Goal: Transaction & Acquisition: Purchase product/service

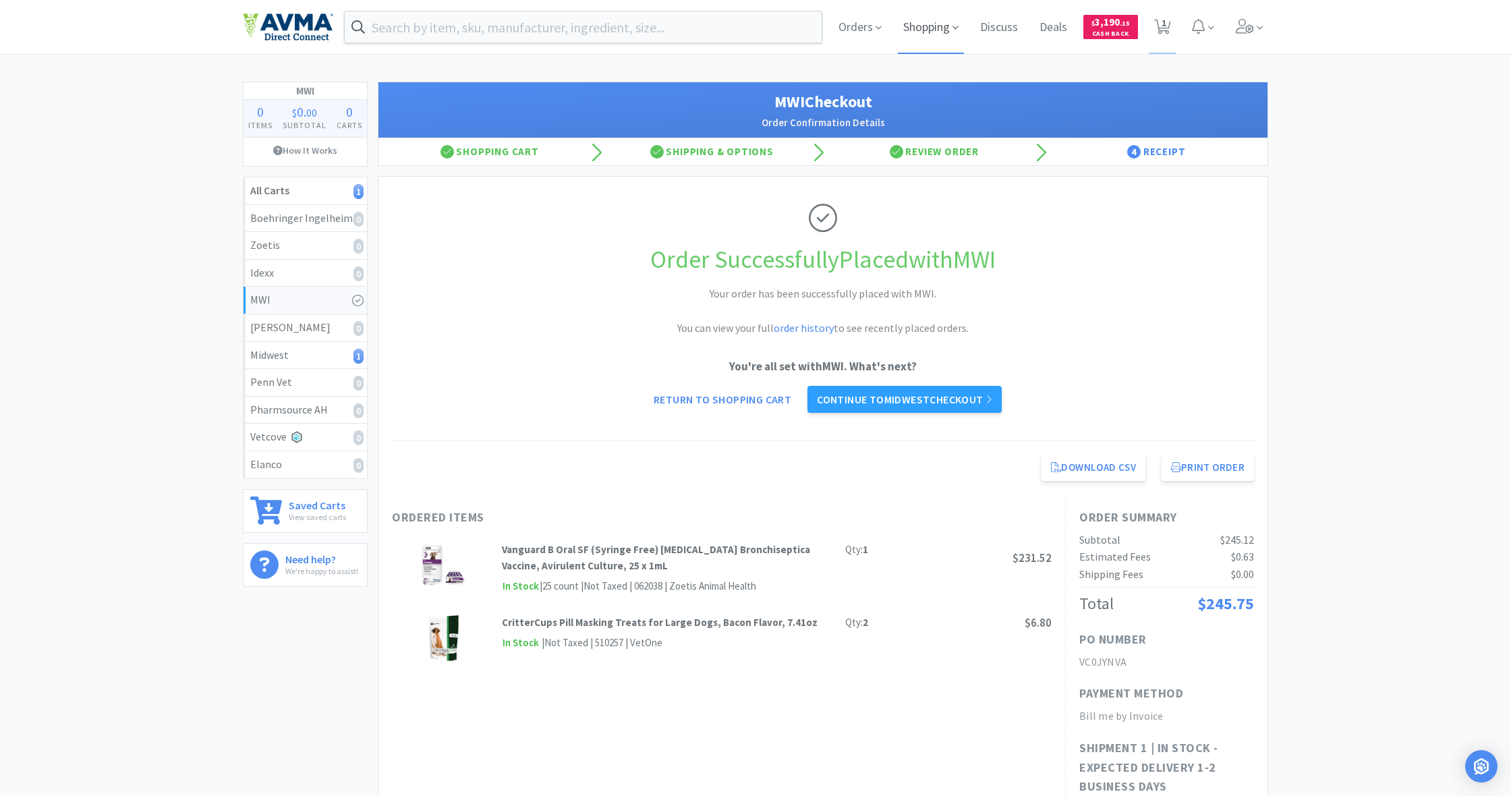
click at [928, 30] on span "Shopping" at bounding box center [931, 27] width 66 height 54
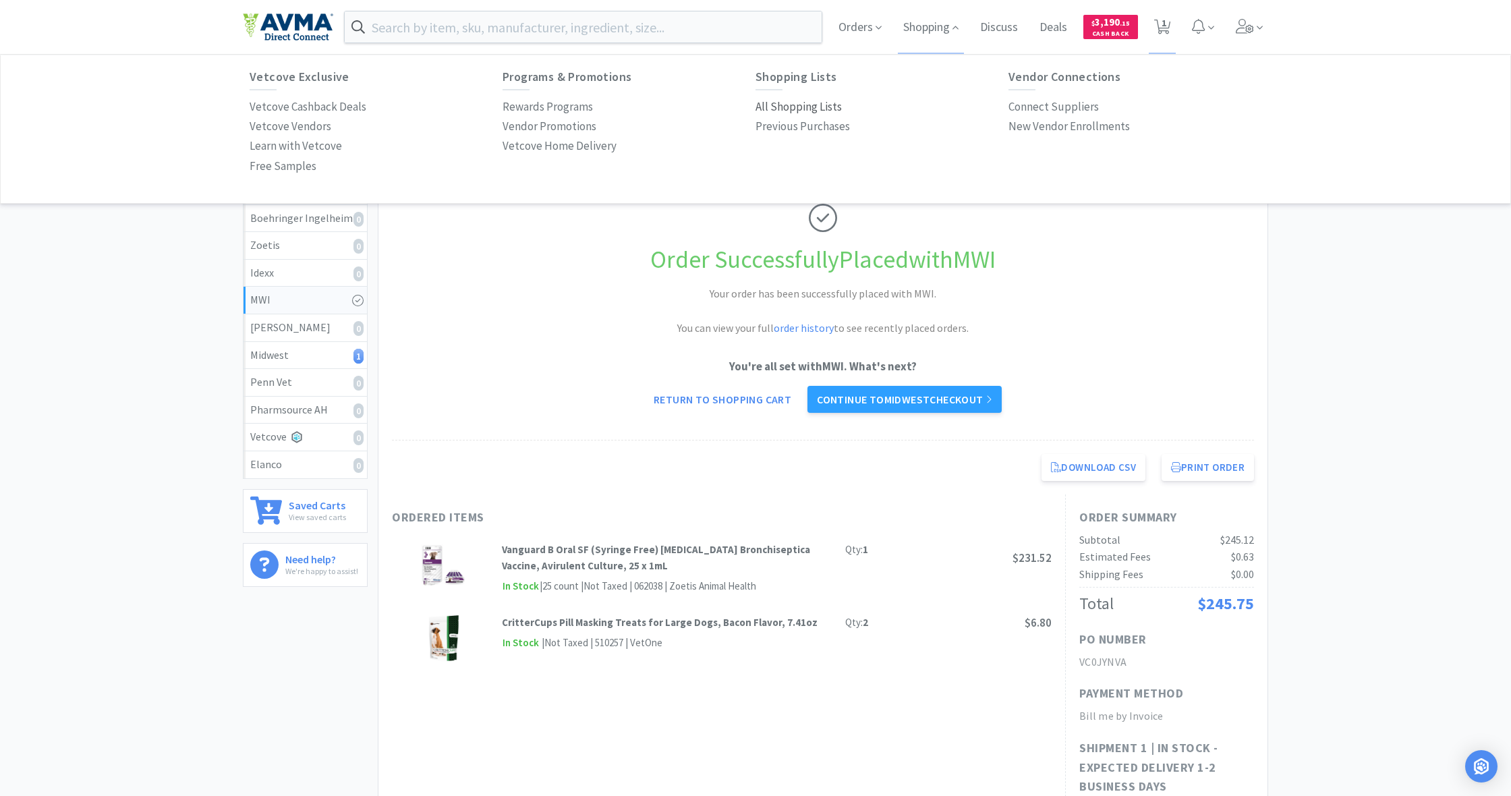
click at [779, 105] on p "All Shopping Lists" at bounding box center [799, 107] width 86 height 18
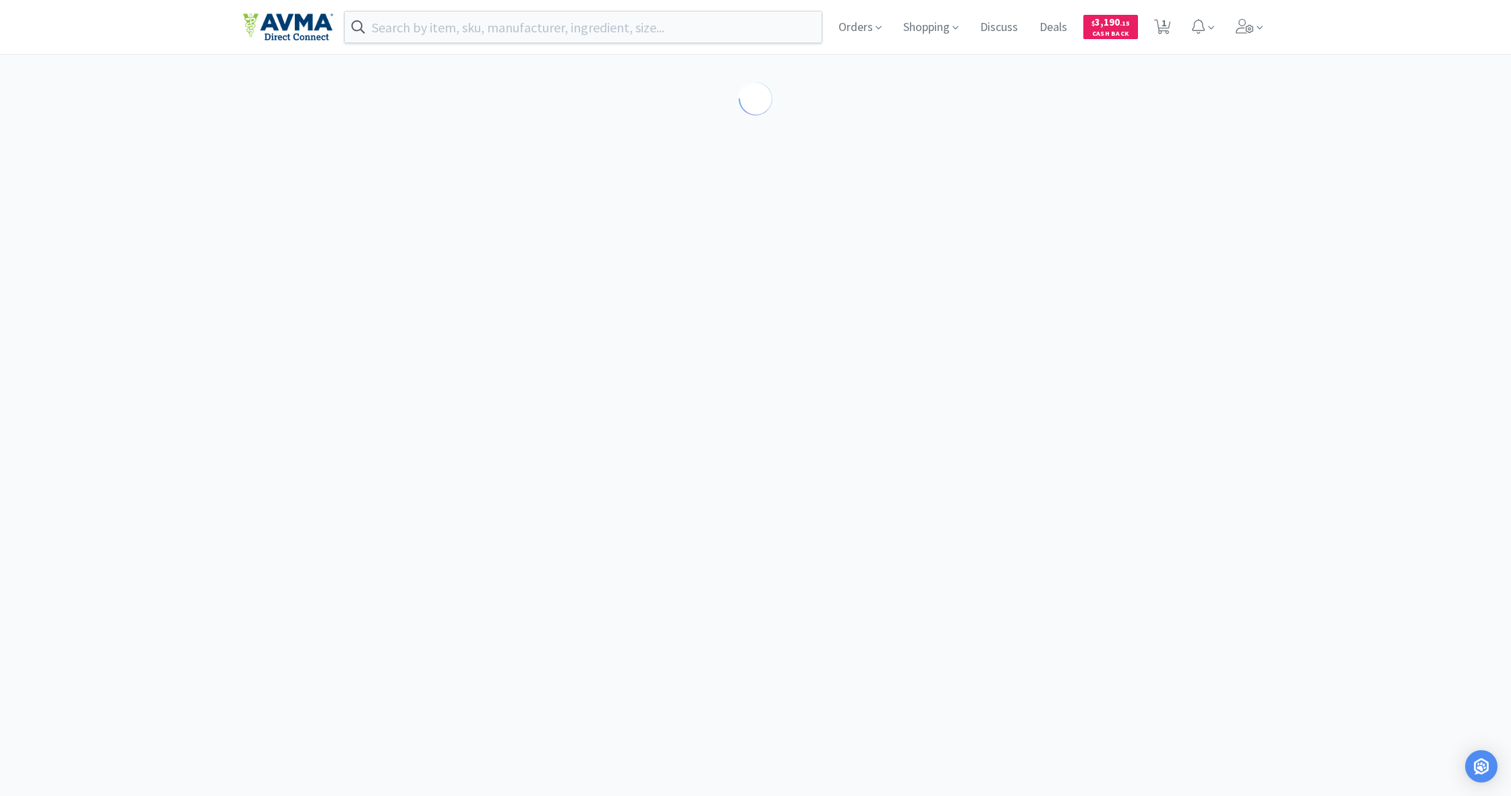
select select "1"
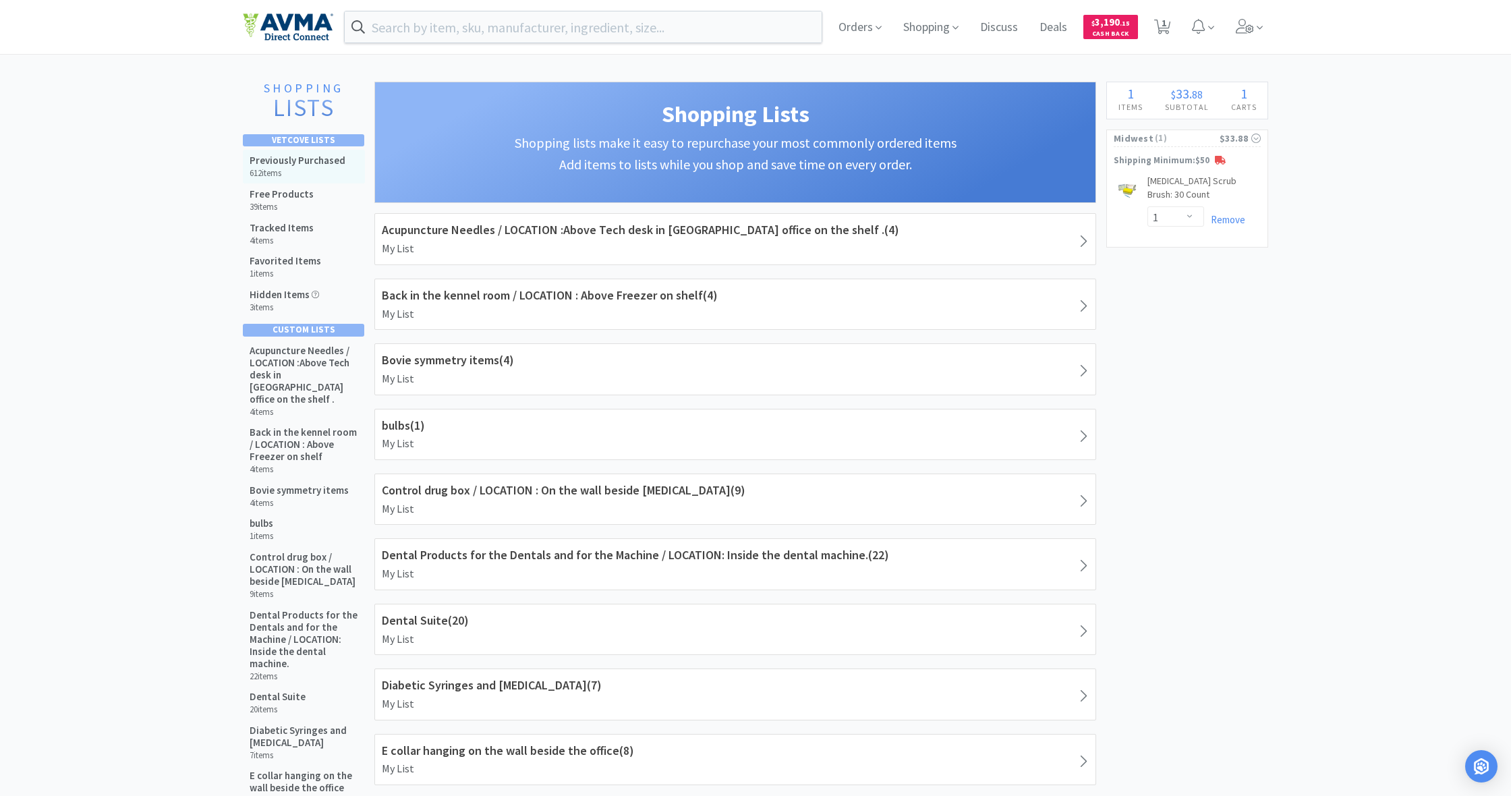
click at [310, 164] on h5 "Previously Purchased" at bounding box center [298, 160] width 96 height 12
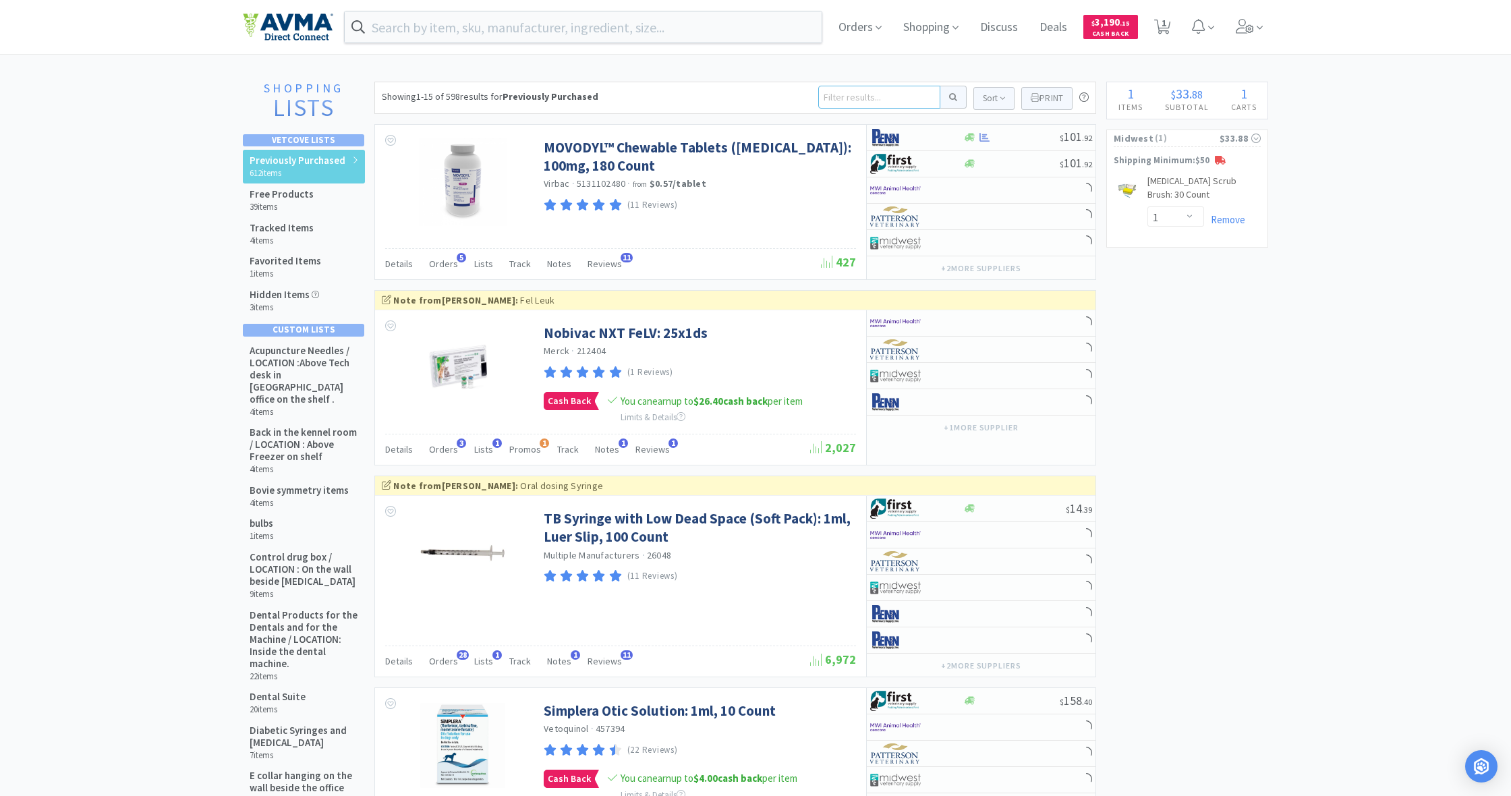
click at [837, 98] on input at bounding box center [879, 97] width 122 height 23
type input "den"
click at [951, 97] on button at bounding box center [953, 97] width 26 height 23
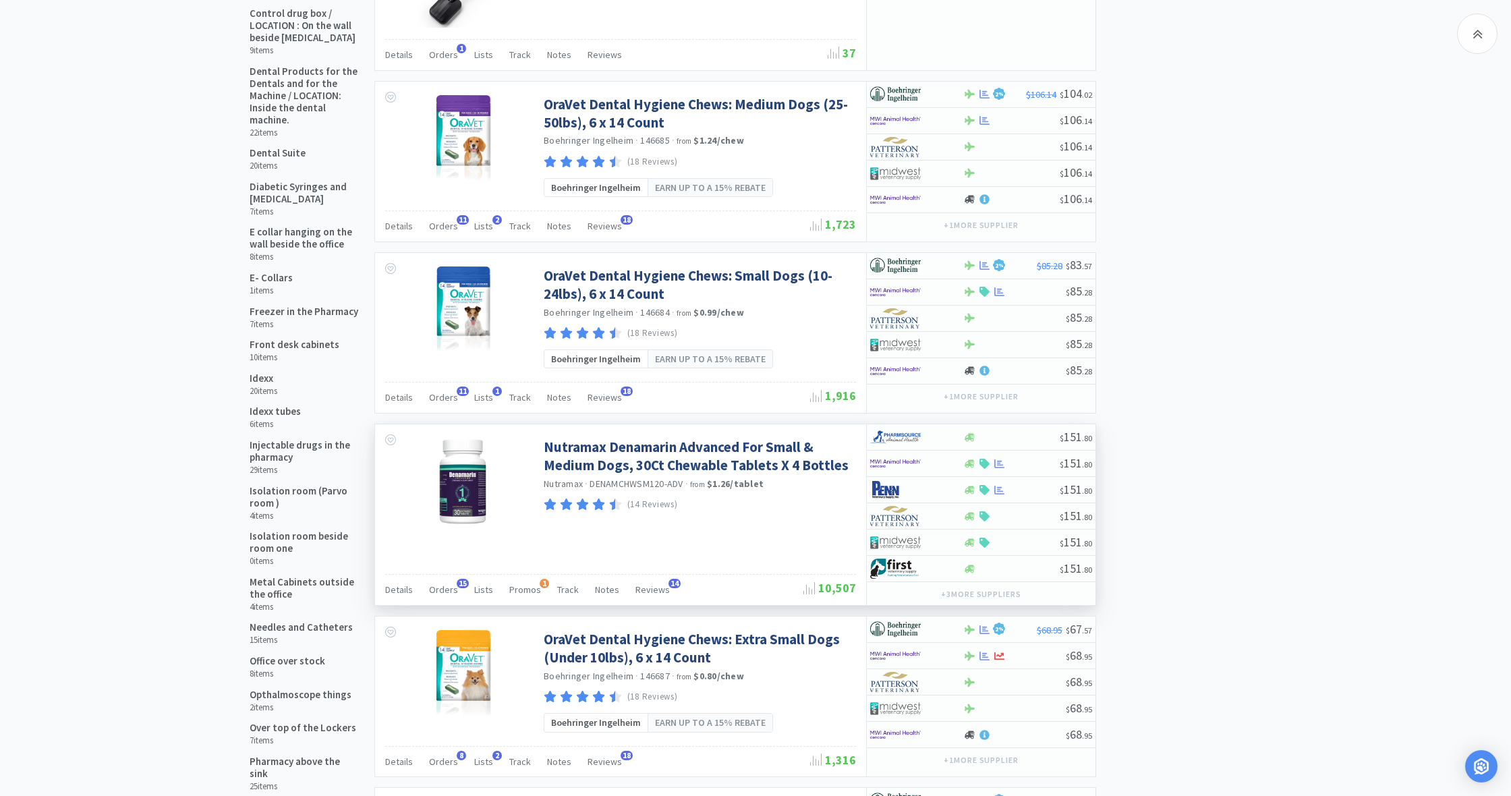
scroll to position [543, 0]
click at [972, 539] on icon at bounding box center [970, 543] width 10 height 10
select select "1"
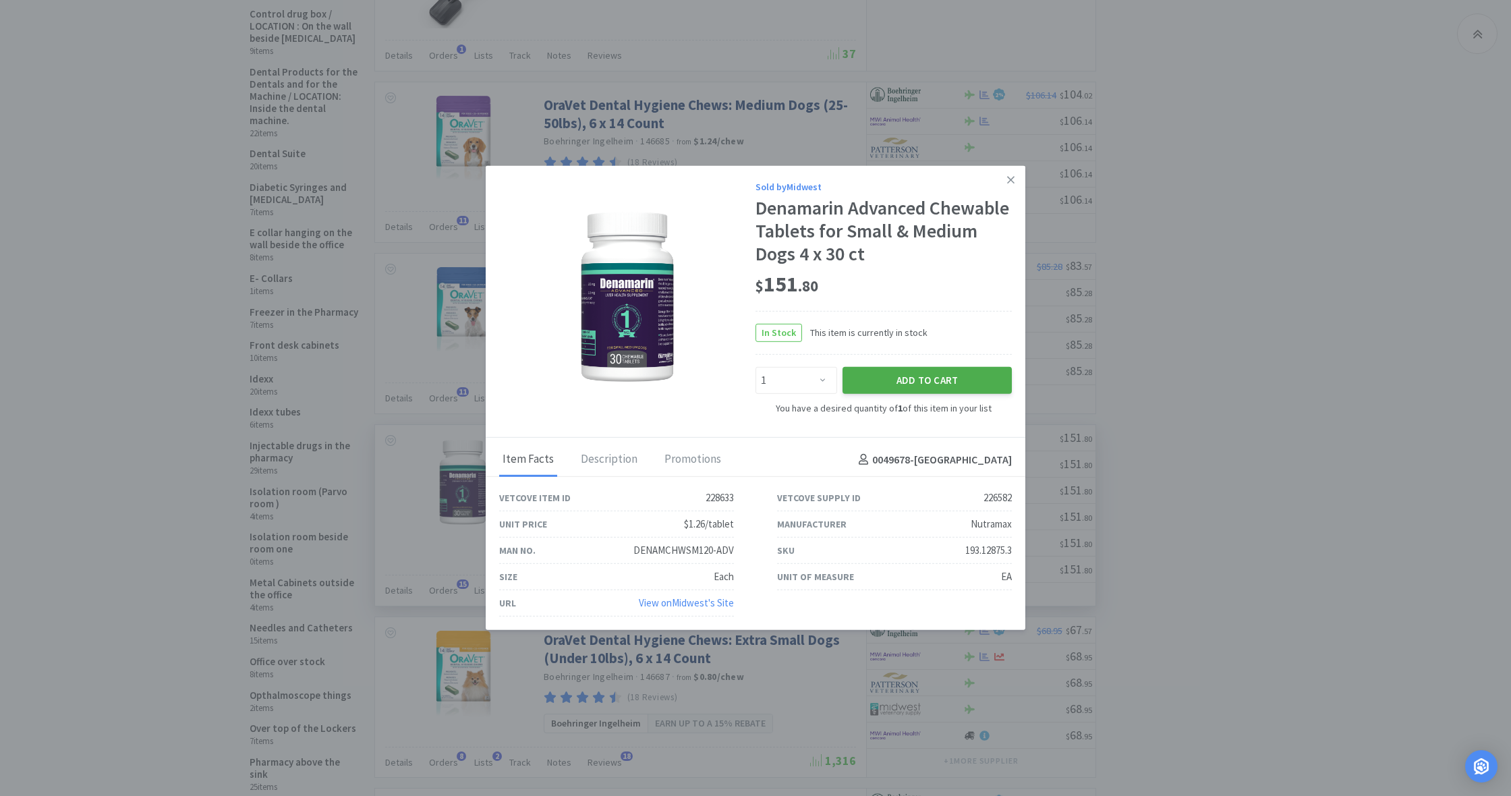
click at [926, 376] on button "Add to Cart" at bounding box center [927, 380] width 169 height 27
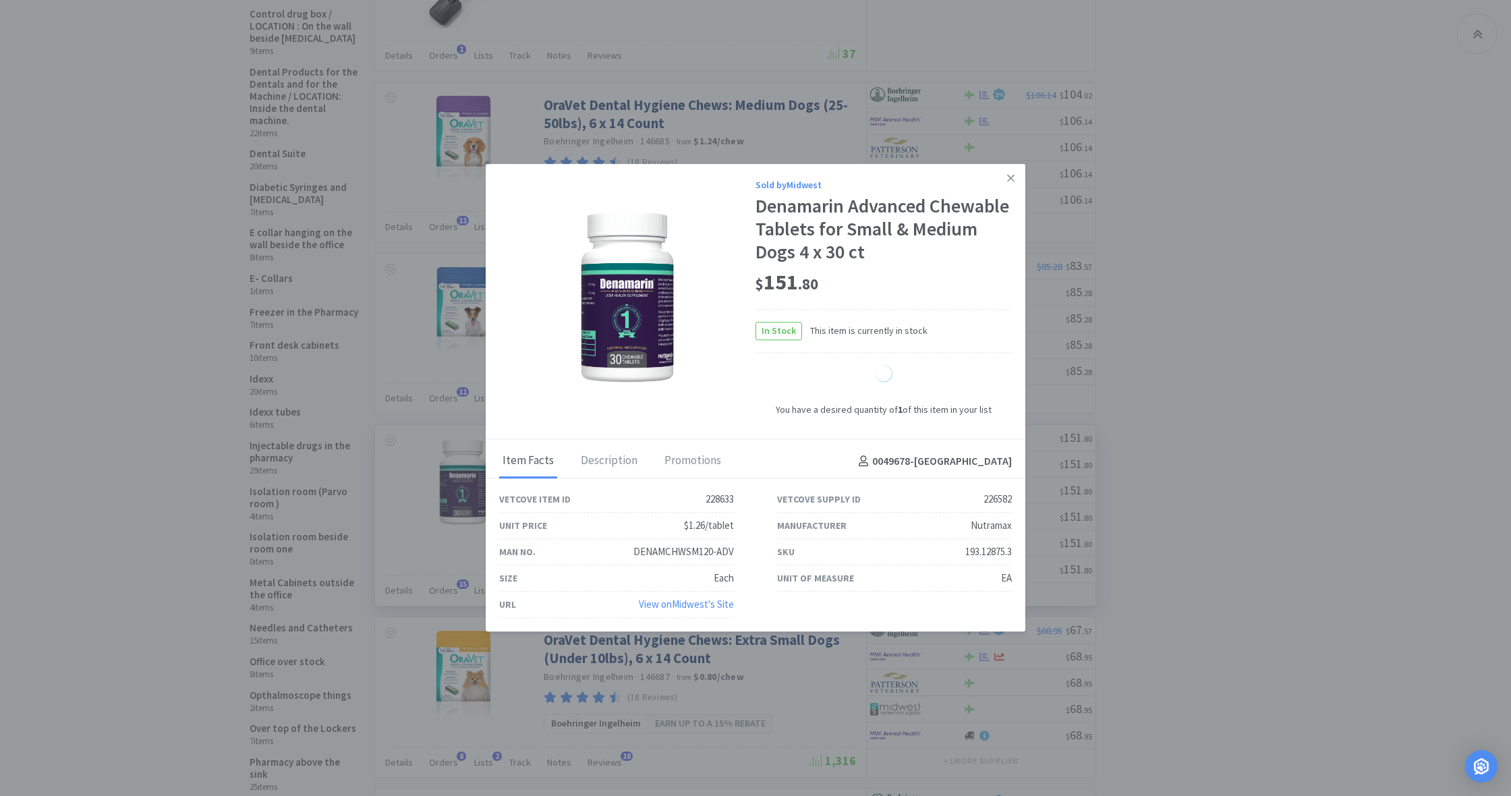
select select "1"
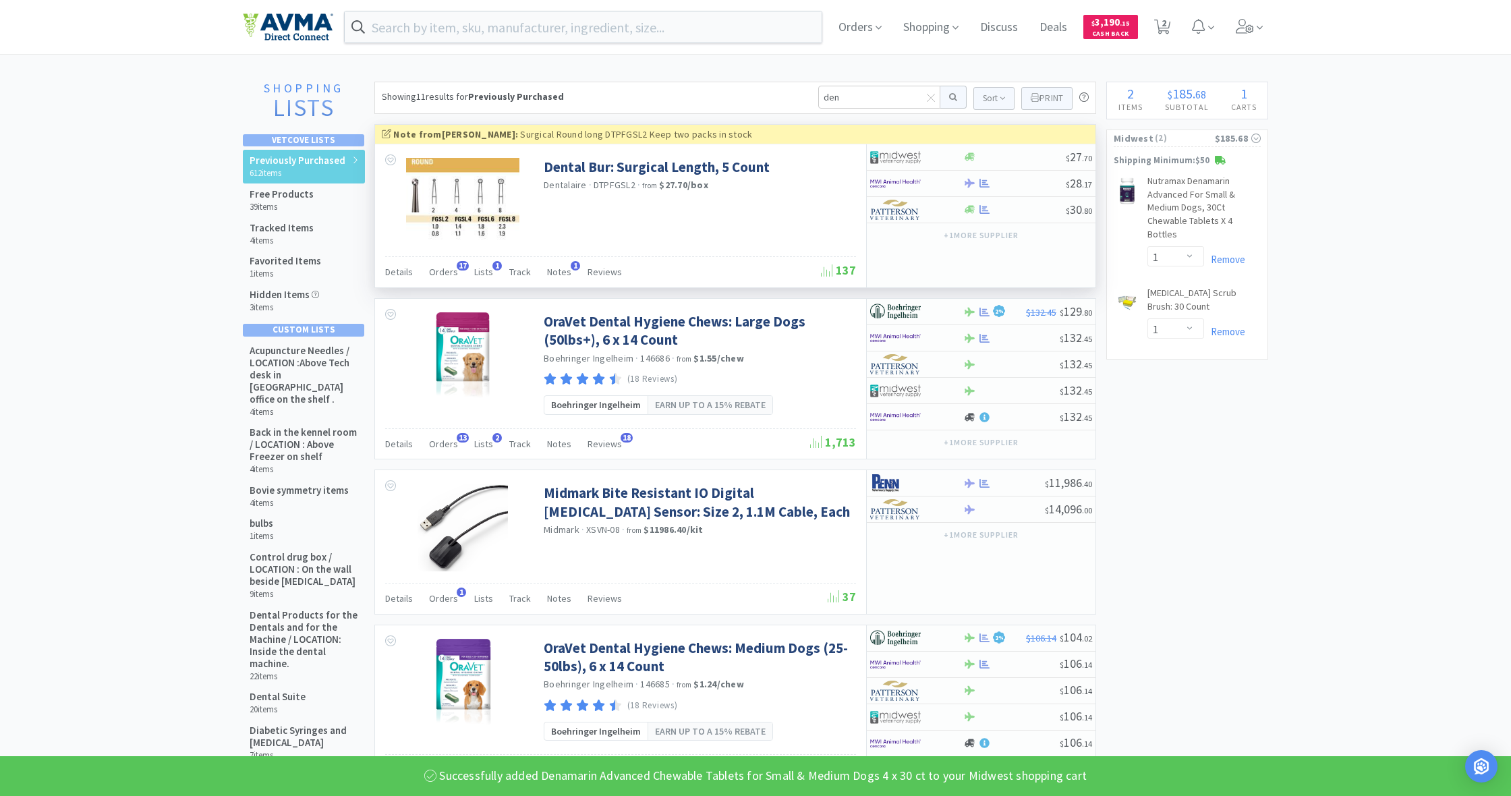
scroll to position [0, 0]
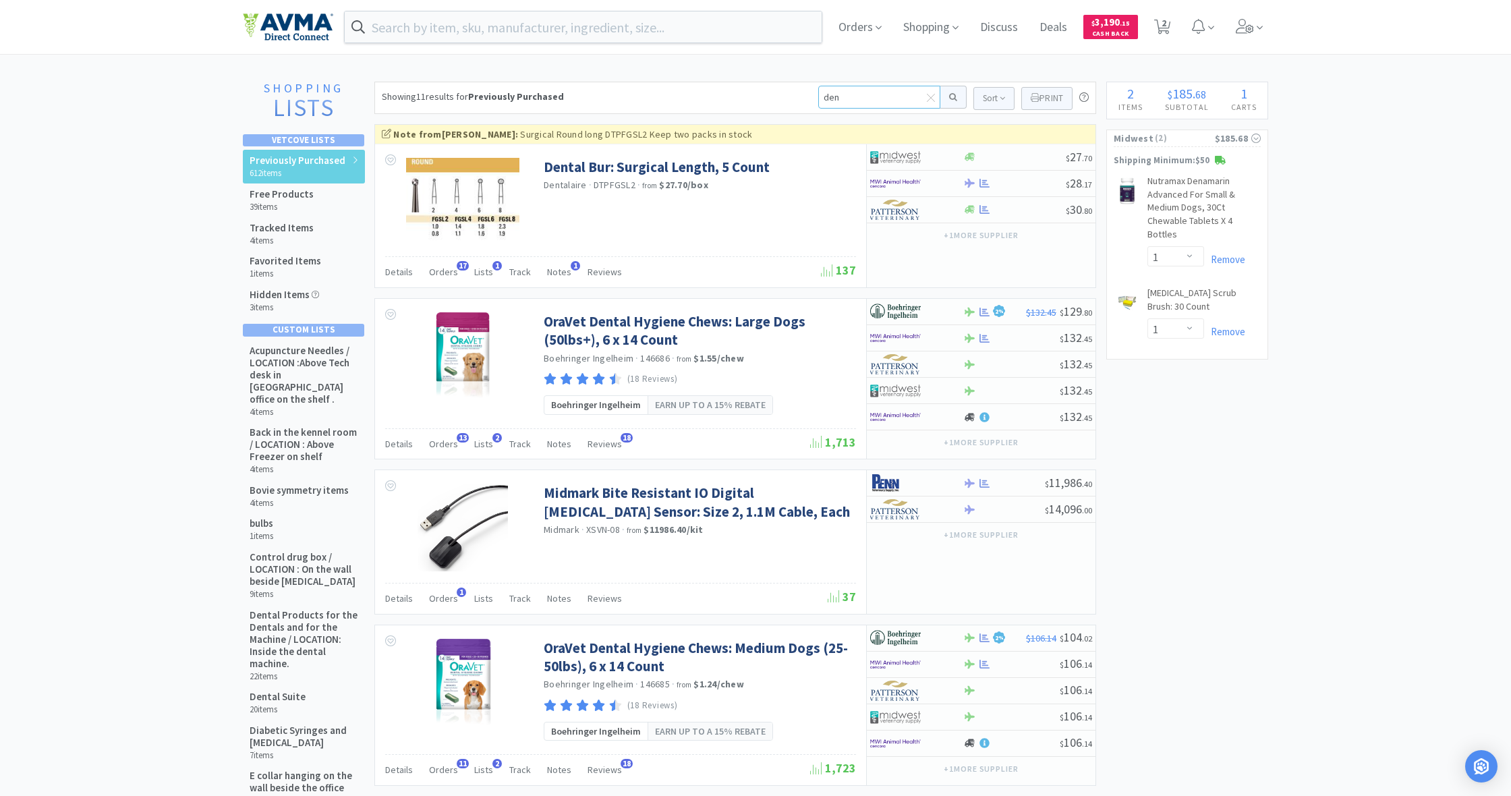
drag, startPoint x: 844, startPoint y: 98, endPoint x: 816, endPoint y: 96, distance: 27.7
click at [818, 96] on input "den" at bounding box center [879, 97] width 122 height 23
type input "zymox"
click at [951, 97] on button at bounding box center [953, 97] width 26 height 23
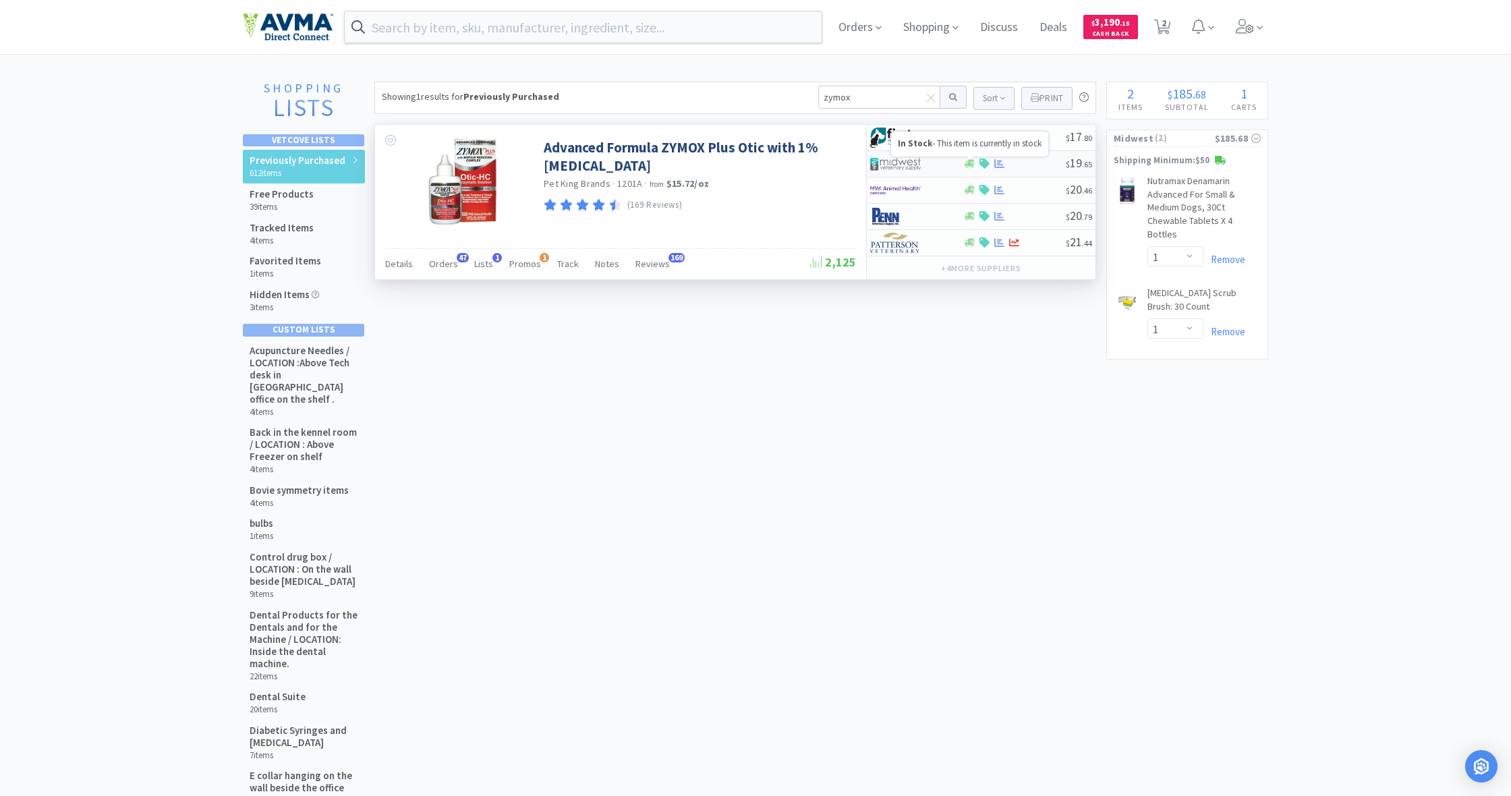
click at [970, 166] on icon at bounding box center [970, 164] width 10 height 8
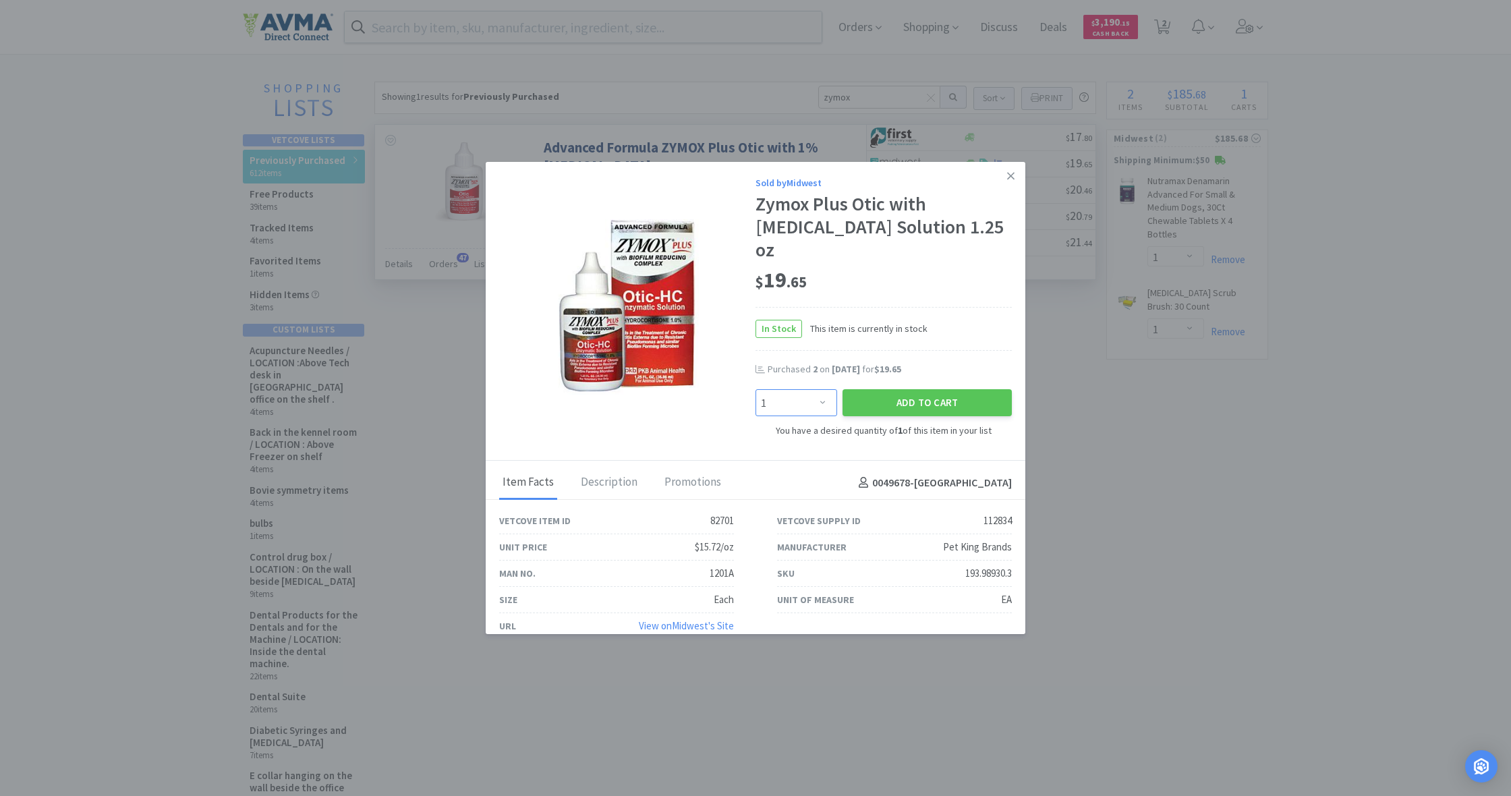
select select "6"
click at [913, 399] on button "Add to Cart" at bounding box center [927, 402] width 169 height 27
select select "6"
select select "1"
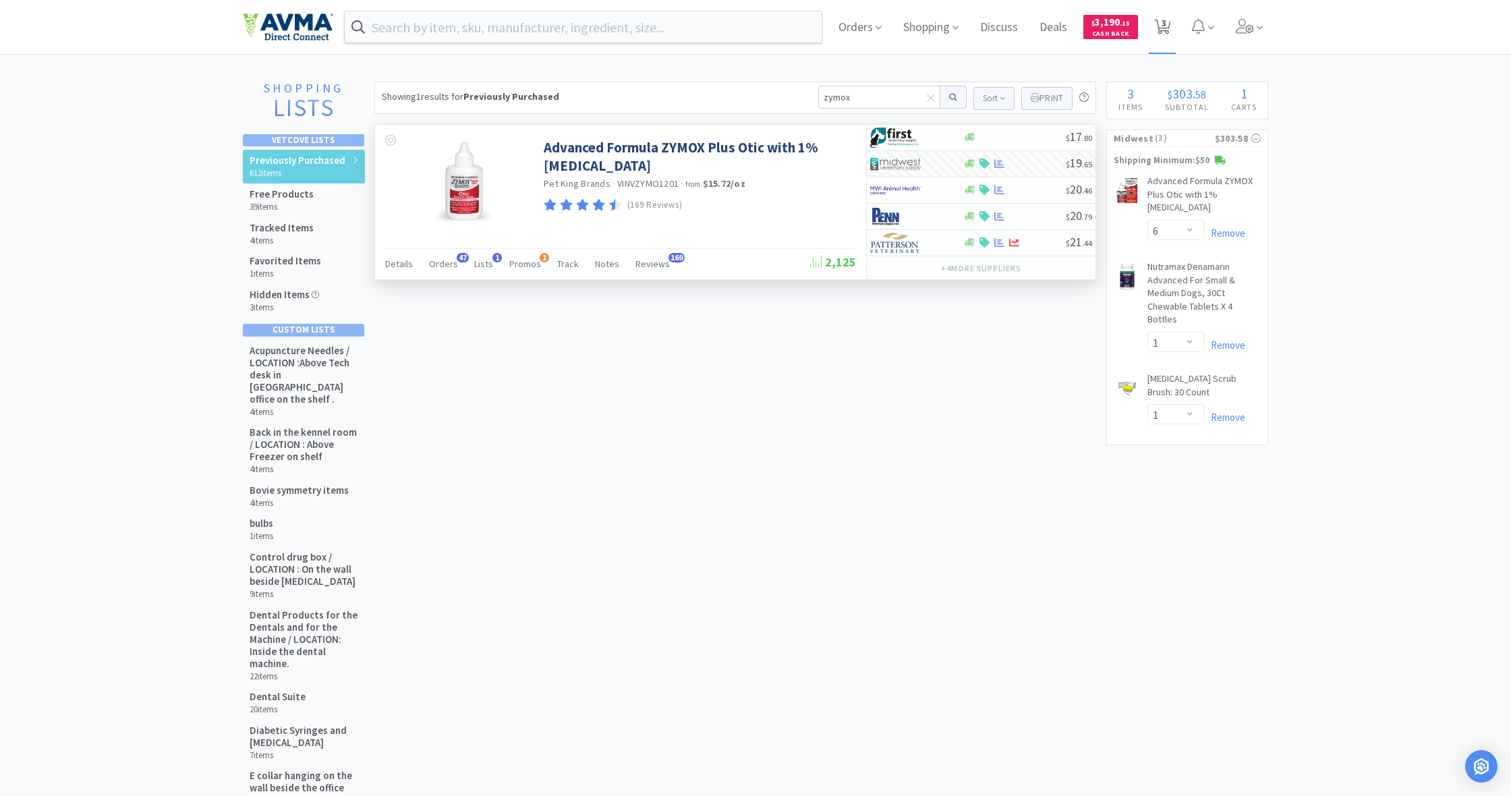
click at [1166, 28] on span "3" at bounding box center [1164, 23] width 5 height 54
select select "6"
select select "1"
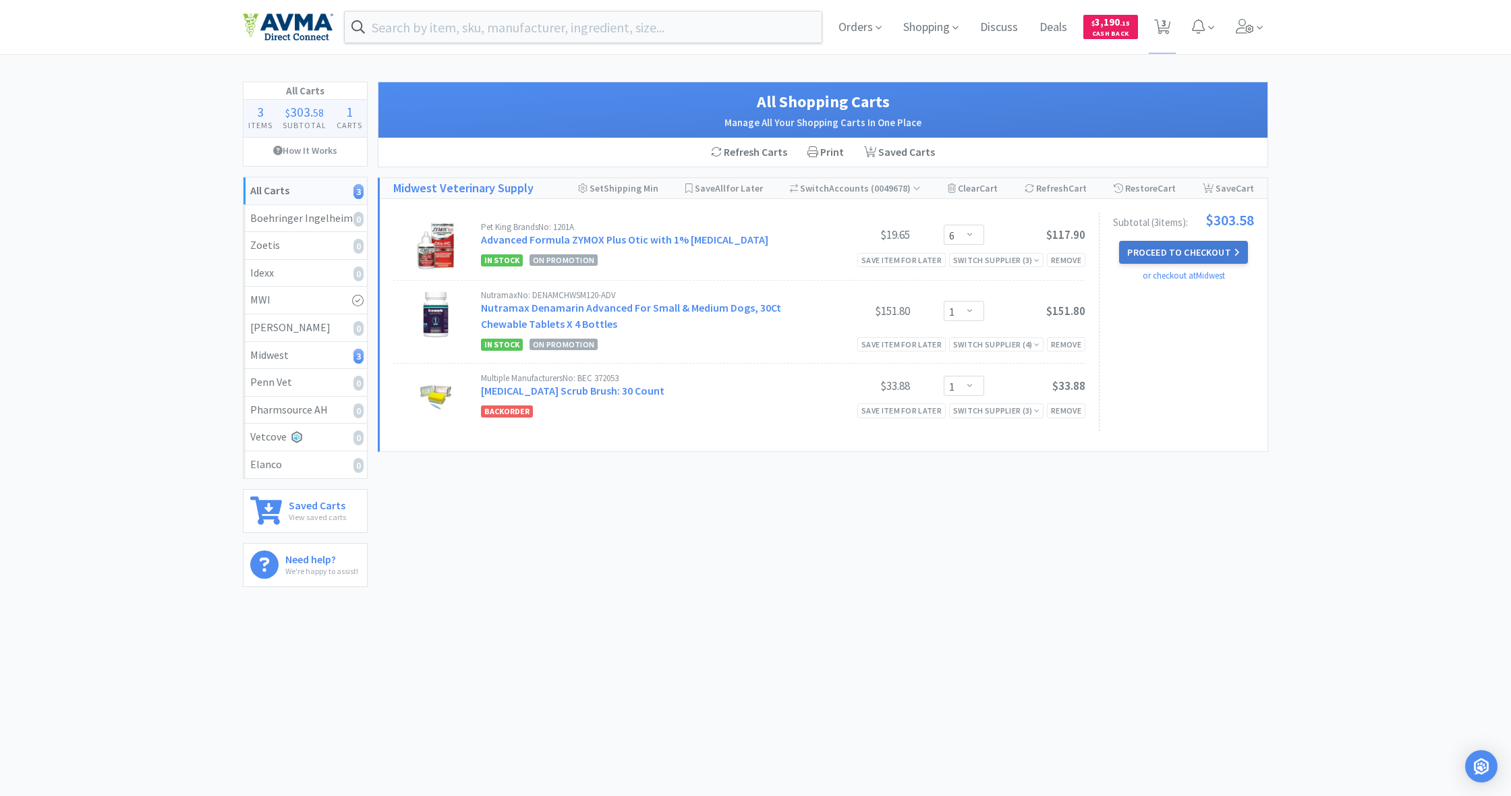
click at [1195, 249] on button "Proceed to Checkout" at bounding box center [1183, 252] width 128 height 23
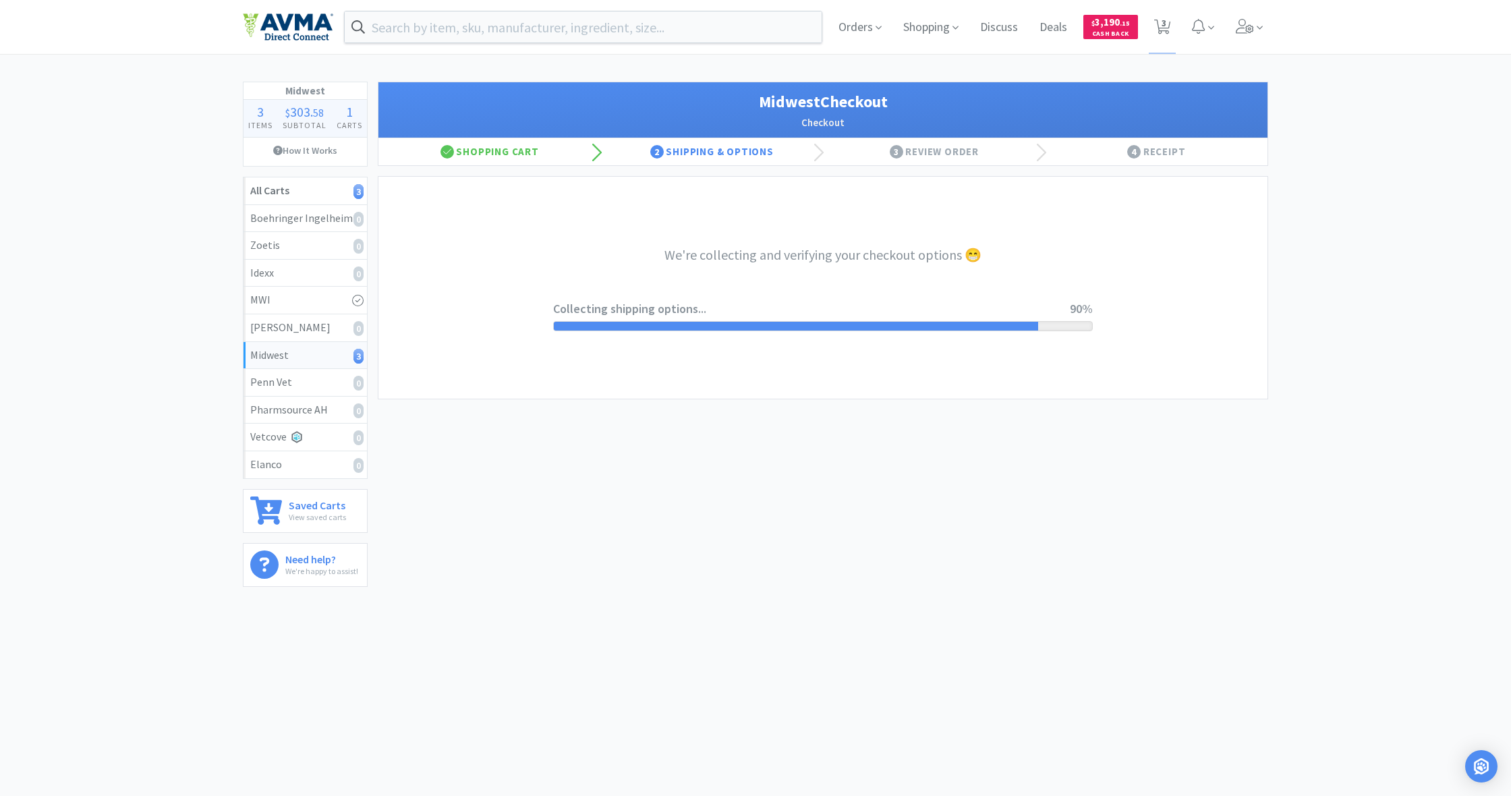
select select "0"
select select "1"
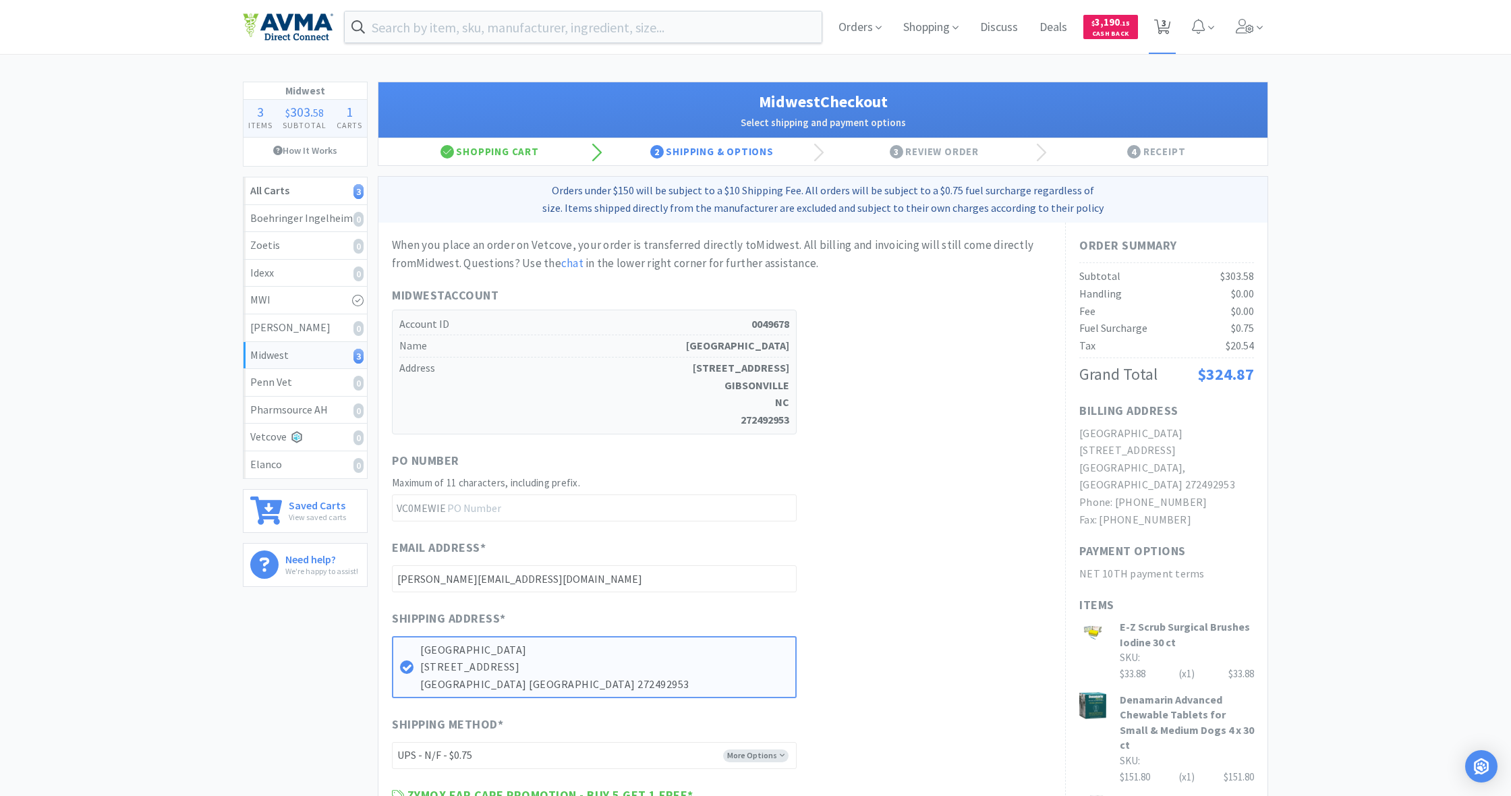
click at [1165, 30] on span "3" at bounding box center [1164, 23] width 5 height 54
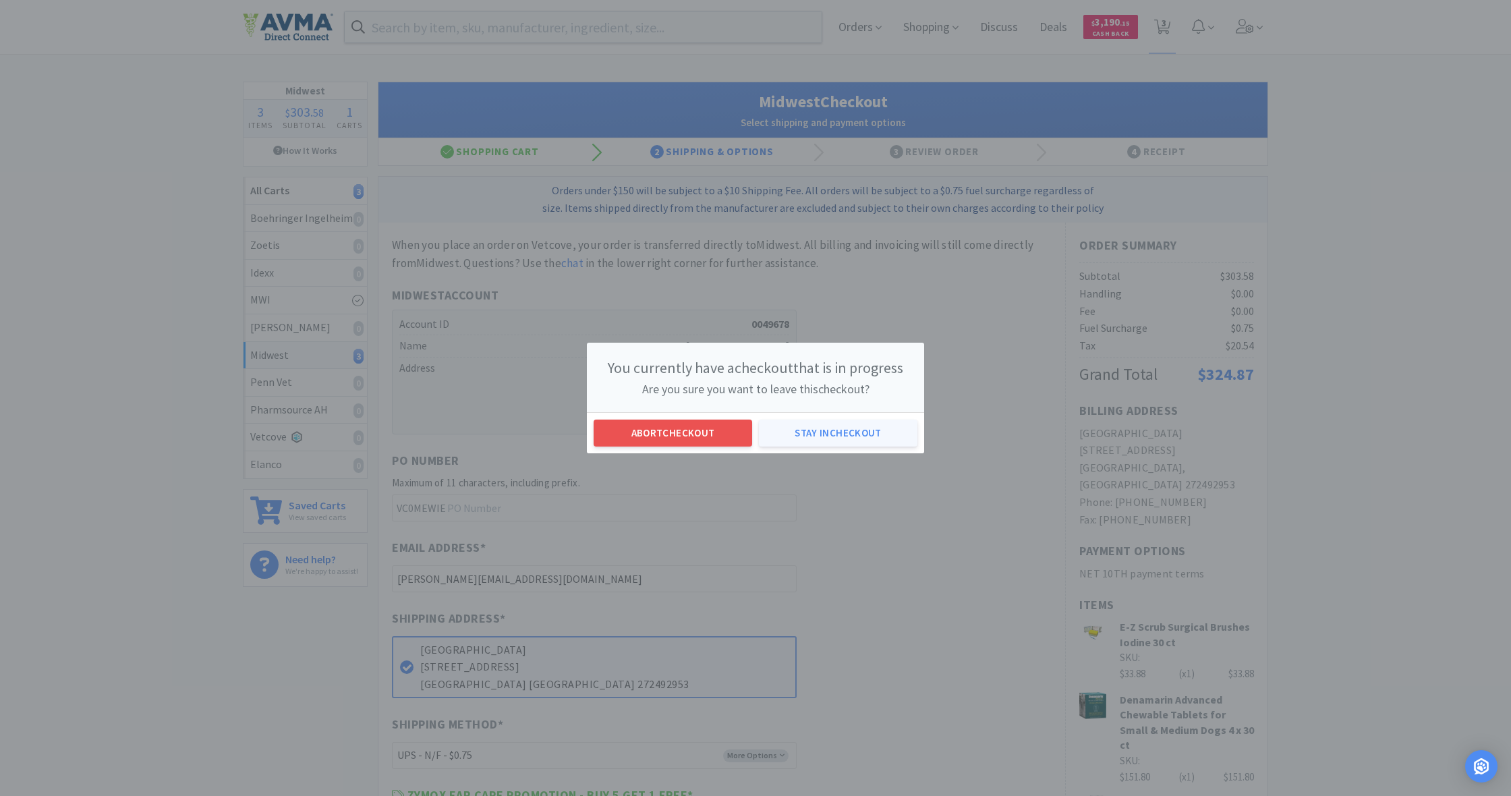
click at [809, 431] on button "Stay in checkout" at bounding box center [838, 433] width 159 height 27
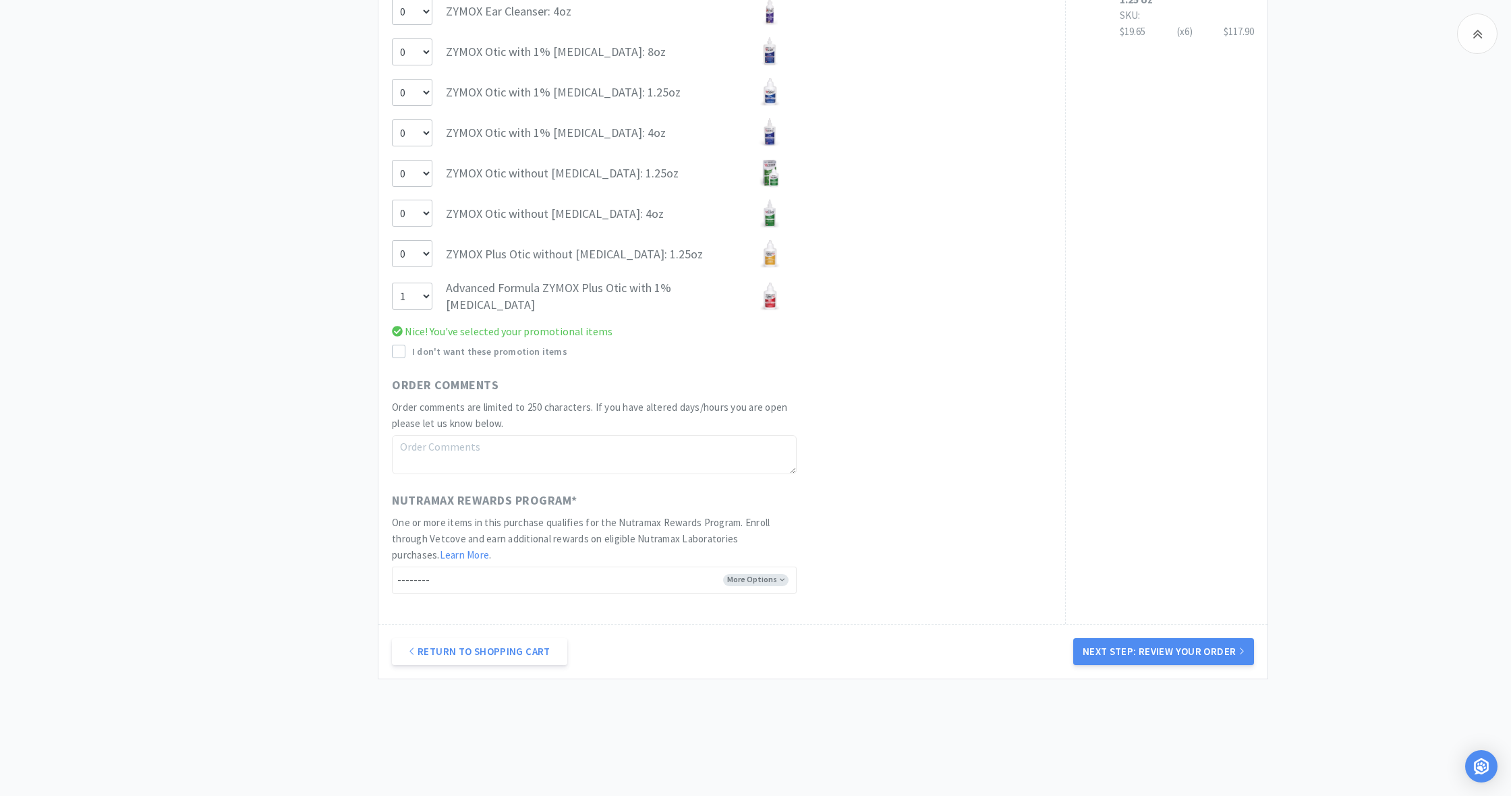
scroll to position [835, 0]
click at [1164, 638] on button "Next Step: Review Your Order" at bounding box center [1163, 649] width 181 height 27
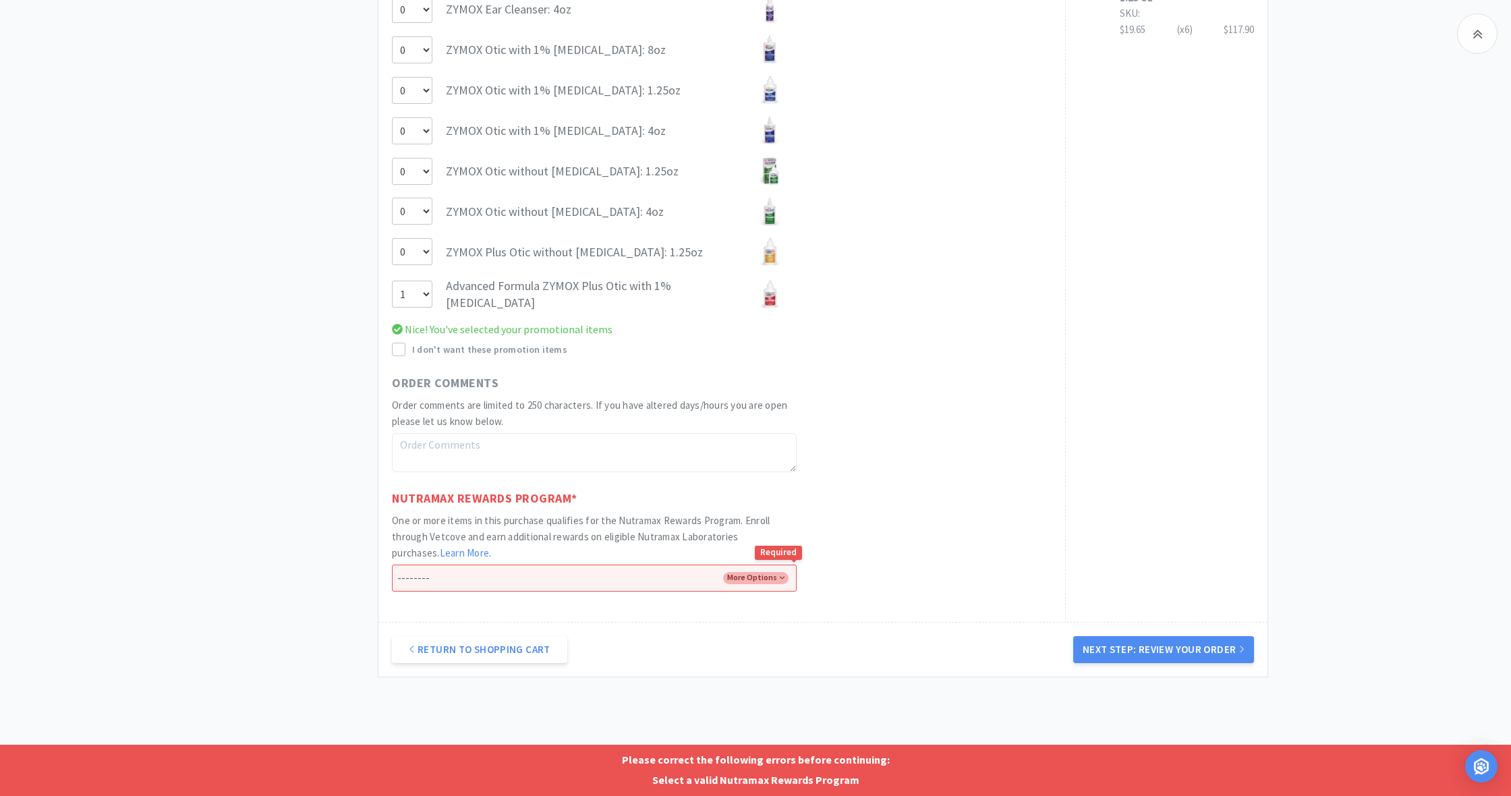
select select "No"
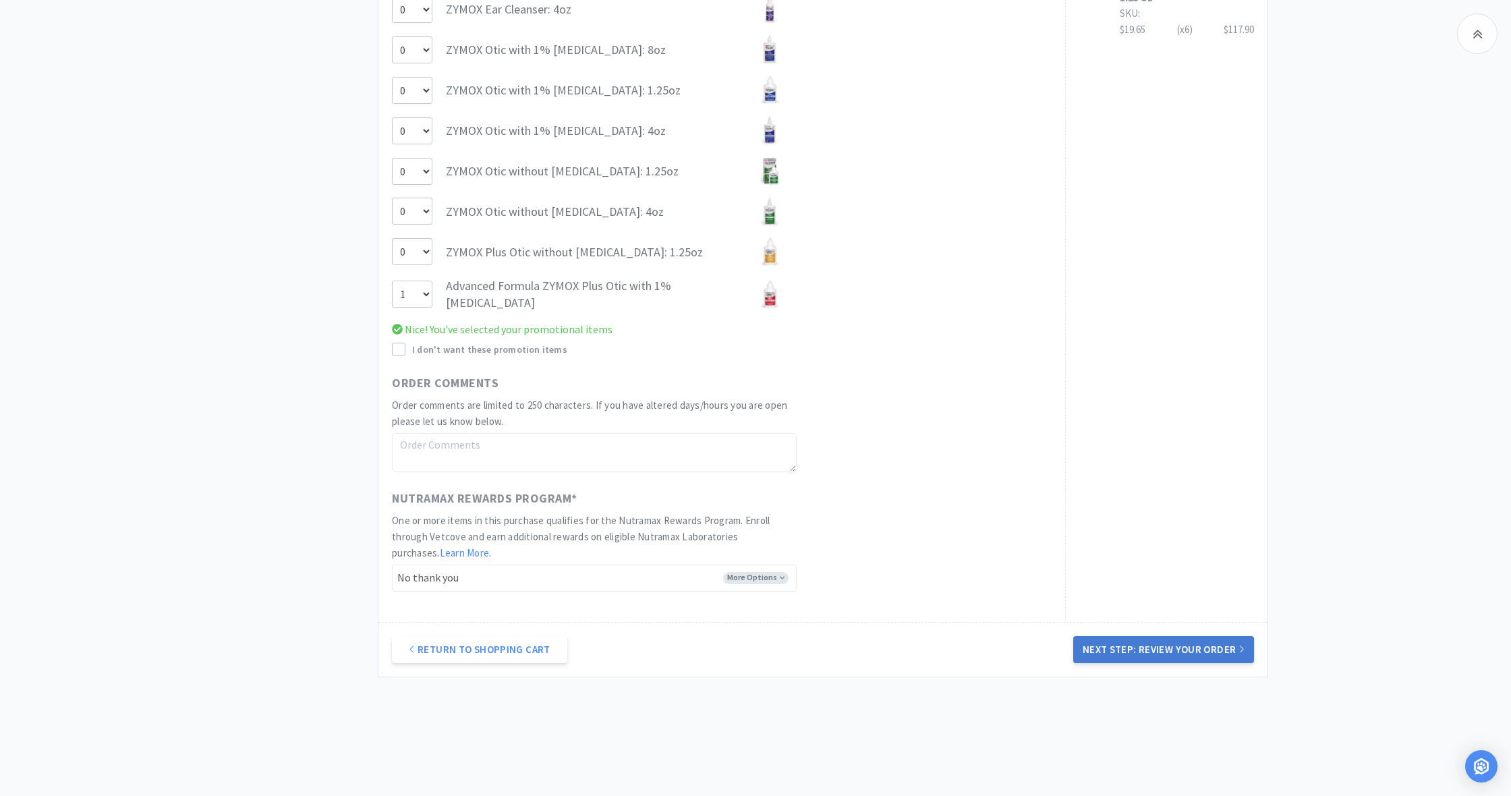
click at [1144, 638] on button "Next Step: Review Your Order" at bounding box center [1163, 649] width 181 height 27
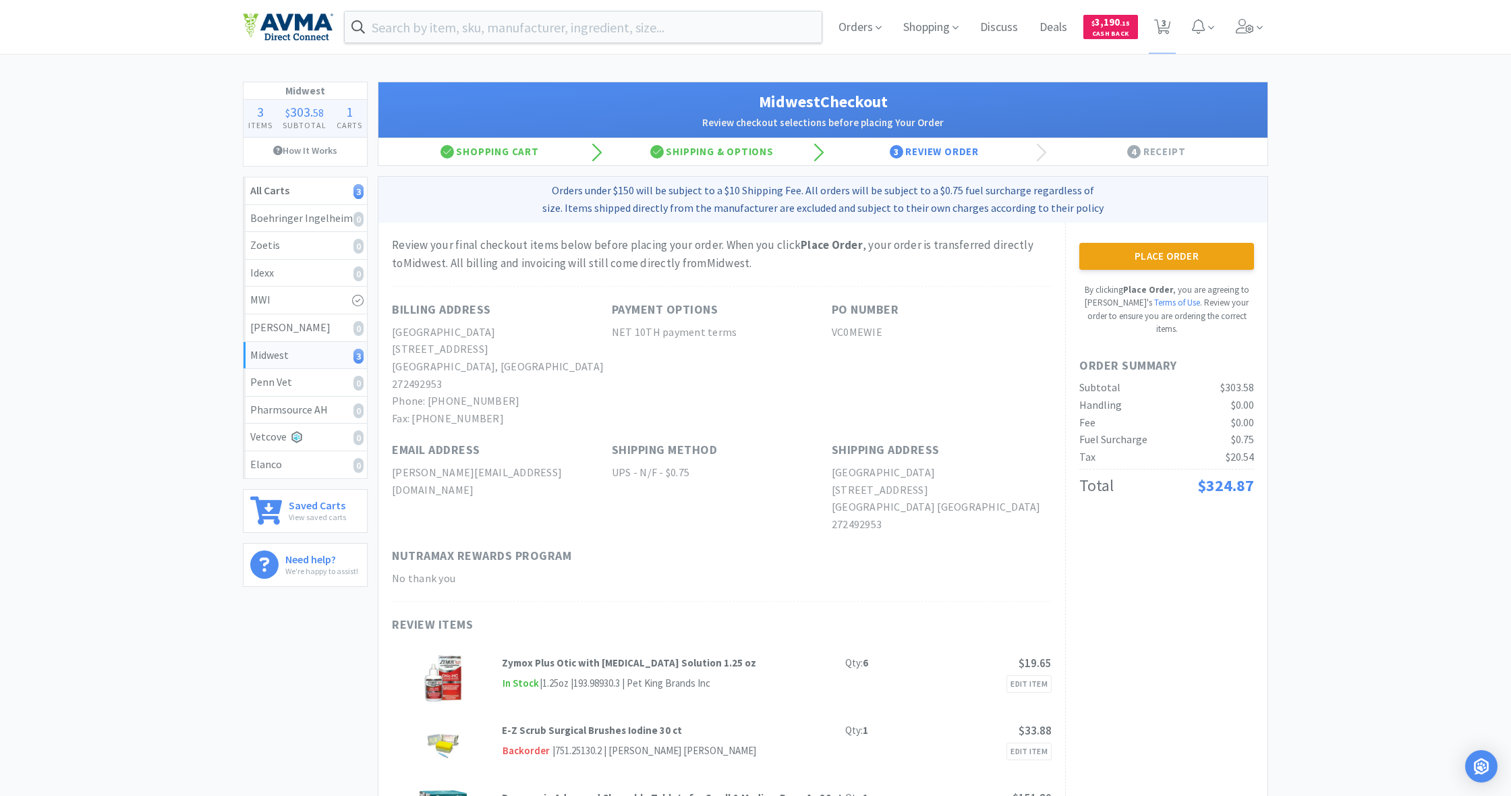
scroll to position [0, 0]
click at [1171, 253] on button "Place Order" at bounding box center [1166, 256] width 175 height 27
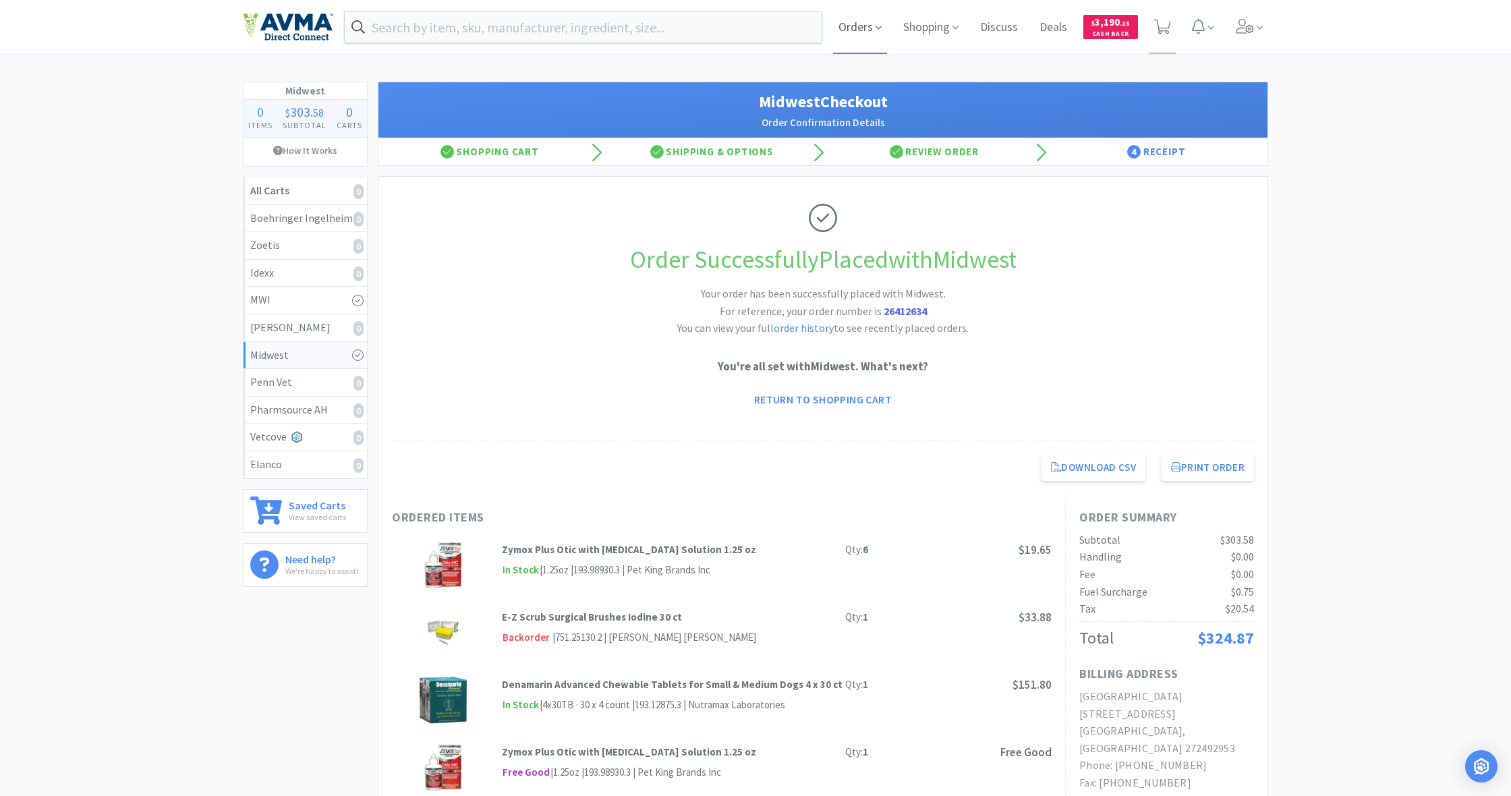
click at [847, 30] on span "Orders" at bounding box center [860, 27] width 54 height 54
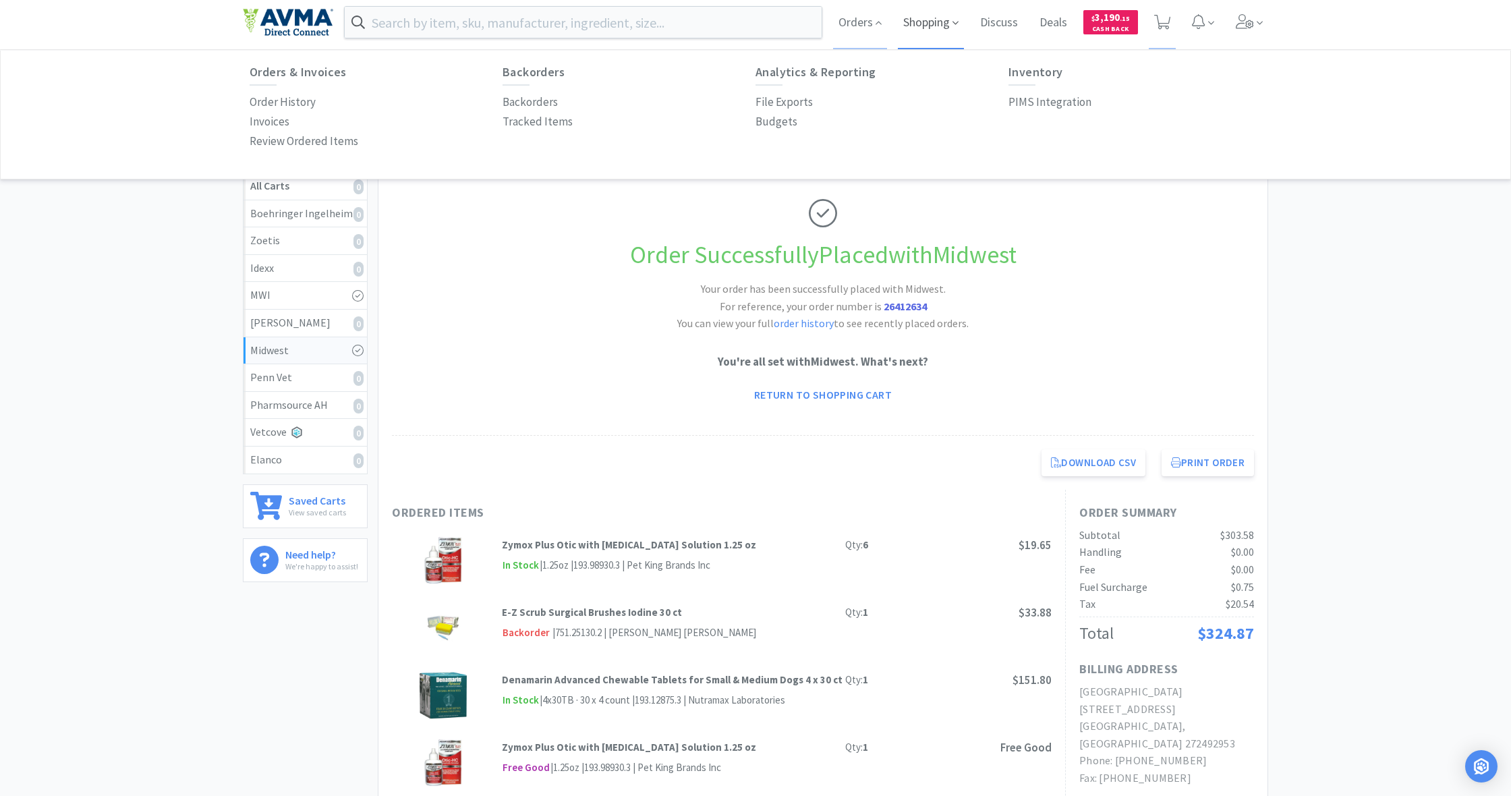
click at [921, 30] on span "Shopping" at bounding box center [931, 22] width 66 height 54
click at [849, 26] on span "Orders" at bounding box center [860, 22] width 54 height 54
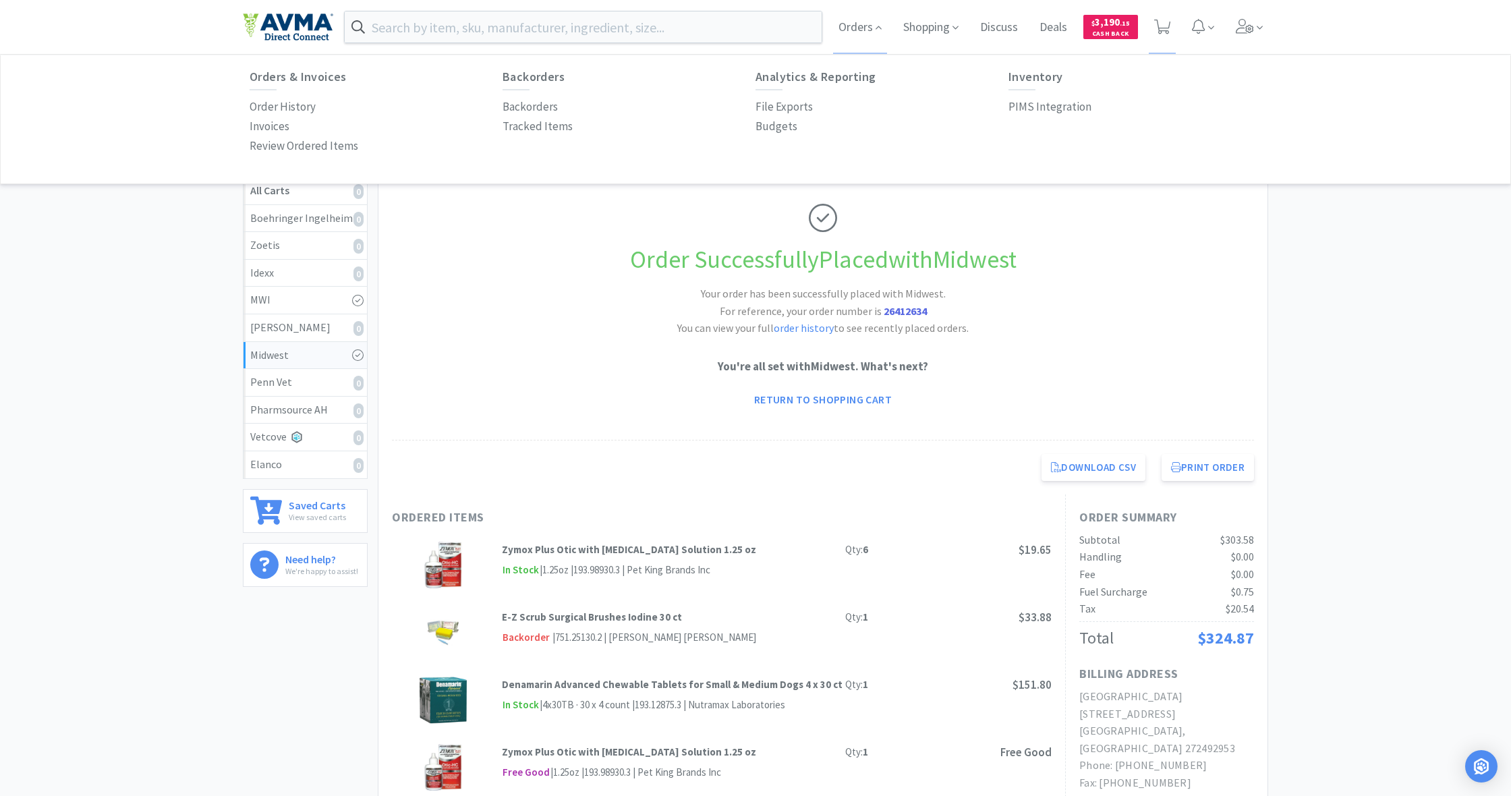
scroll to position [0, 0]
click at [307, 109] on p "Order History" at bounding box center [283, 107] width 66 height 18
